Goal: Task Accomplishment & Management: Manage account settings

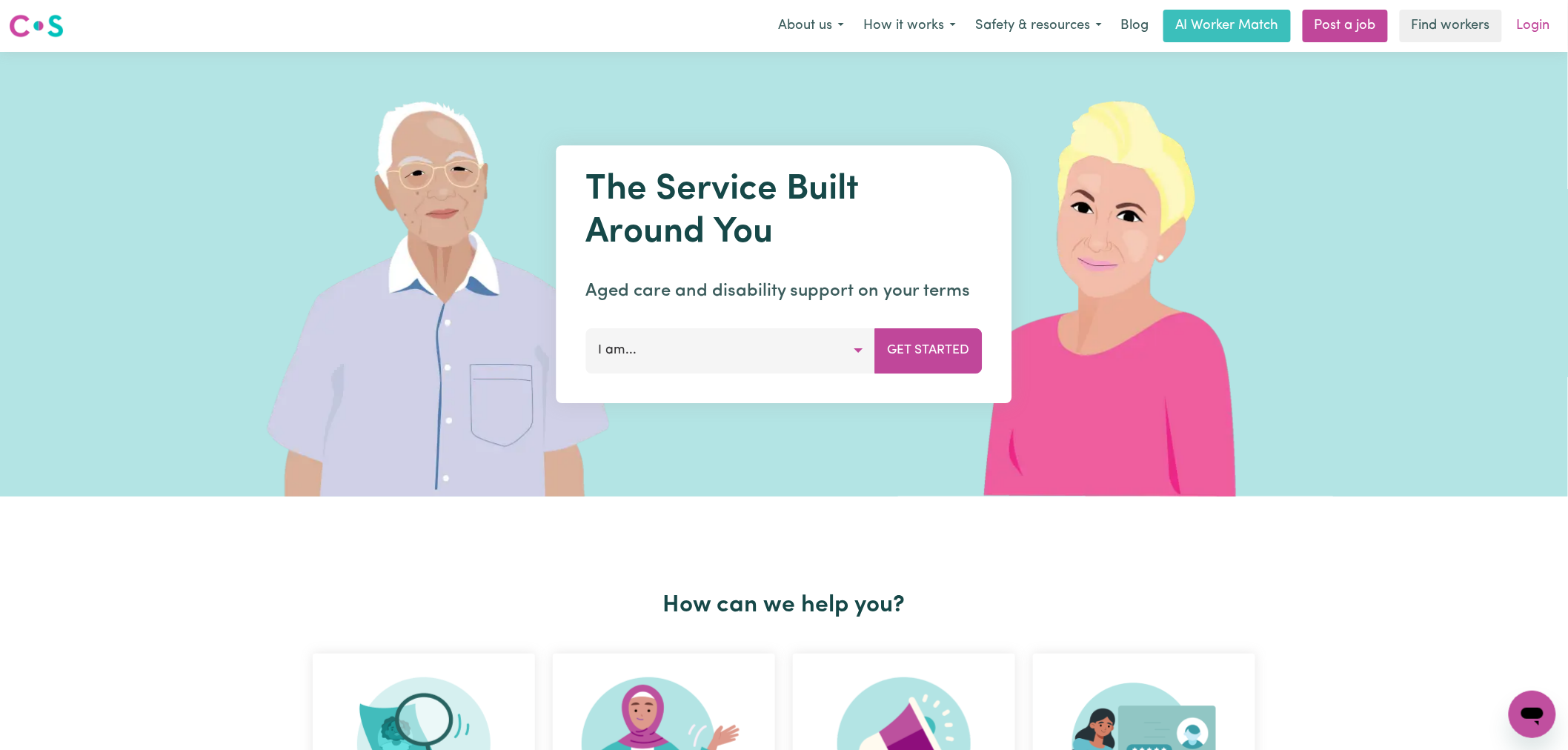
click at [1543, 31] on link "Login" at bounding box center [1534, 26] width 51 height 32
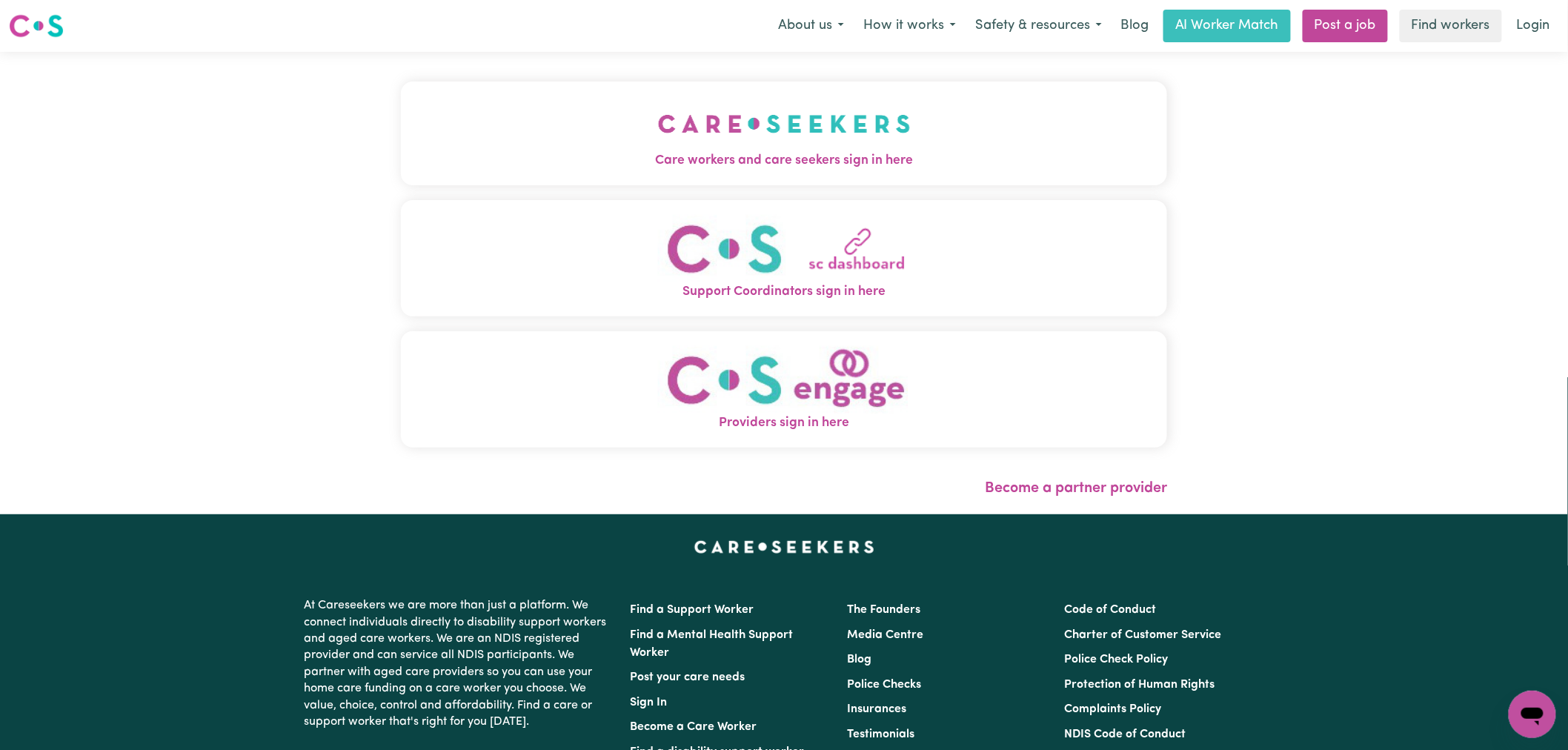
click at [505, 149] on button "Care workers and care seekers sign in here" at bounding box center [784, 134] width 767 height 104
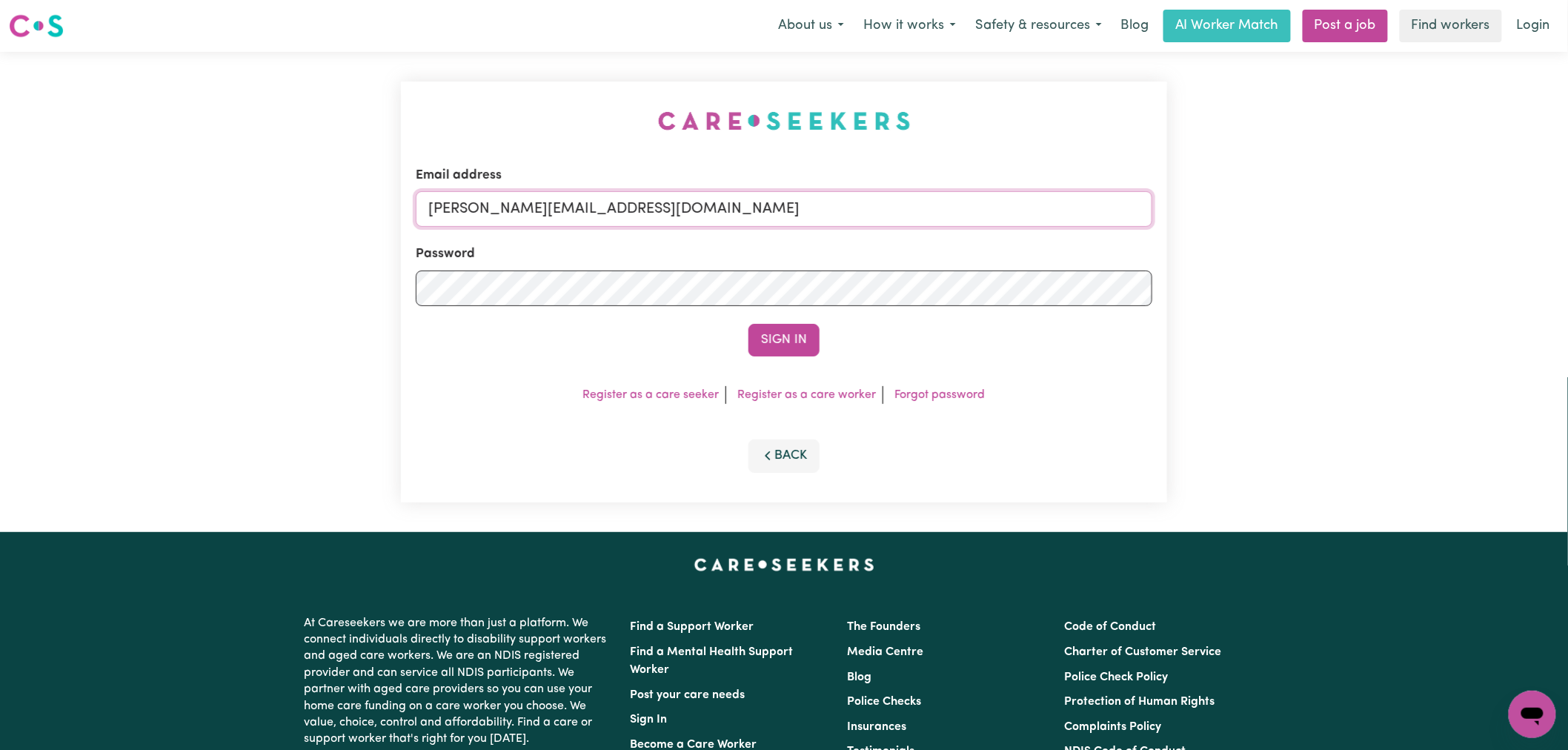
click at [708, 225] on input "[PERSON_NAME][EMAIL_ADDRESS][DOMAIN_NAME]" at bounding box center [784, 209] width 737 height 36
click at [683, 209] on input "[PERSON_NAME][EMAIL_ADDRESS][DOMAIN_NAME]" at bounding box center [784, 209] width 737 height 36
drag, startPoint x: 789, startPoint y: 206, endPoint x: 505, endPoint y: 205, distance: 284.0
click at [505, 205] on input "[EMAIL_ADDRESS][DOMAIN_NAME]" at bounding box center [784, 209] width 737 height 36
type input "[EMAIL_ADDRESS][DOMAIN_NAME]"
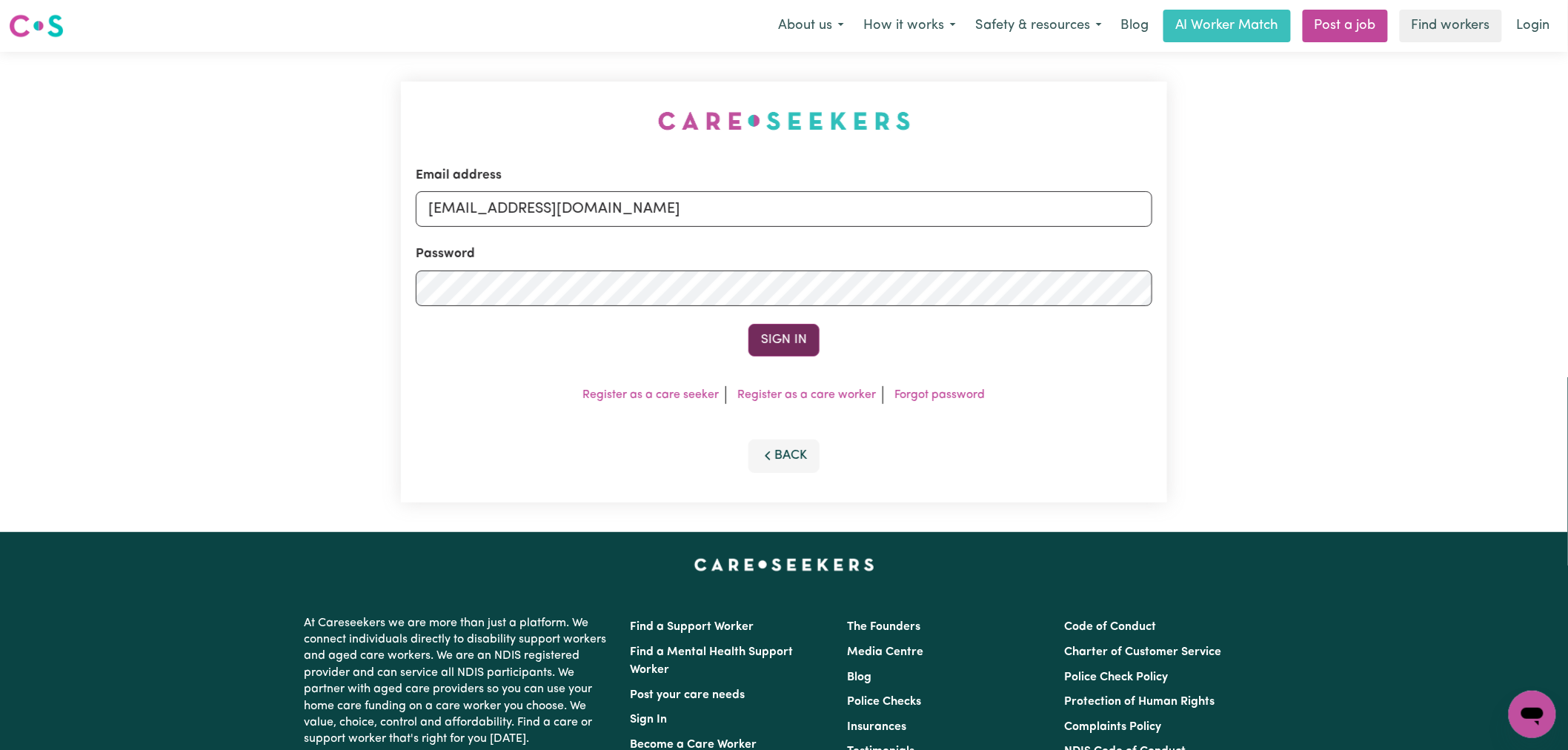
click at [764, 343] on button "Sign In" at bounding box center [784, 340] width 71 height 32
